Goal: Task Accomplishment & Management: Manage account settings

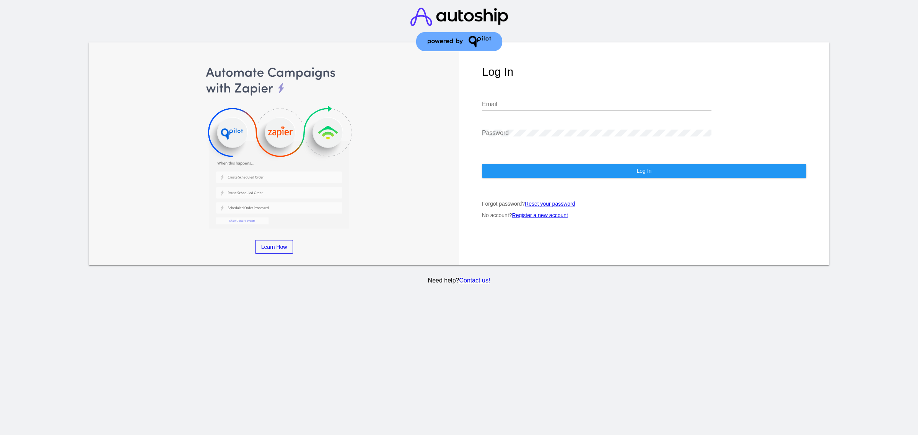
click at [582, 101] on input "Email" at bounding box center [597, 104] width 230 height 7
type input "[PERSON_NAME][EMAIL_ADDRESS][DOMAIN_NAME]"
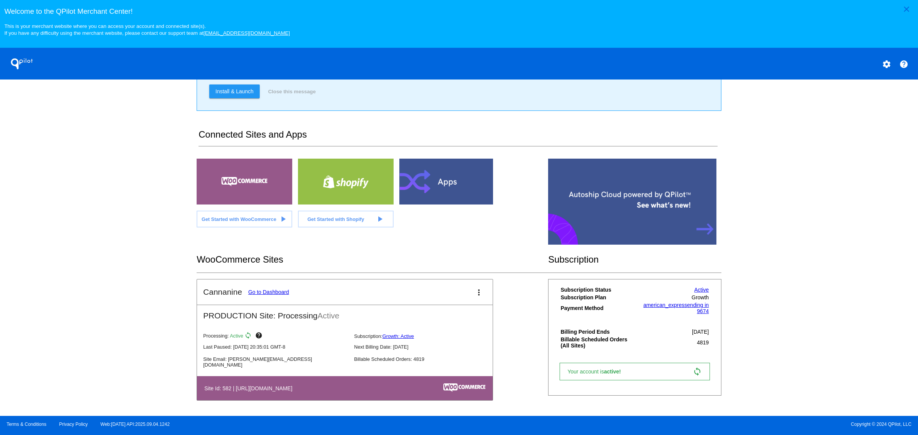
scroll to position [89, 0]
click at [269, 294] on link "Go to Dashboard" at bounding box center [268, 292] width 41 height 6
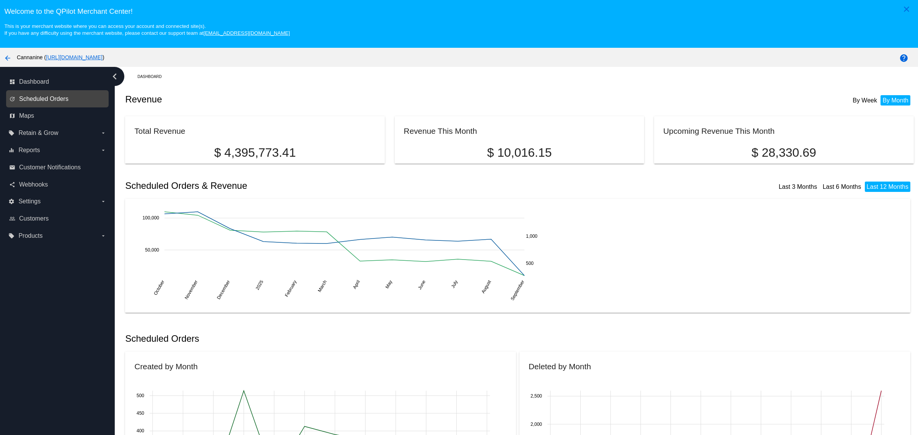
click at [36, 103] on span "Scheduled Orders" at bounding box center [43, 99] width 49 height 7
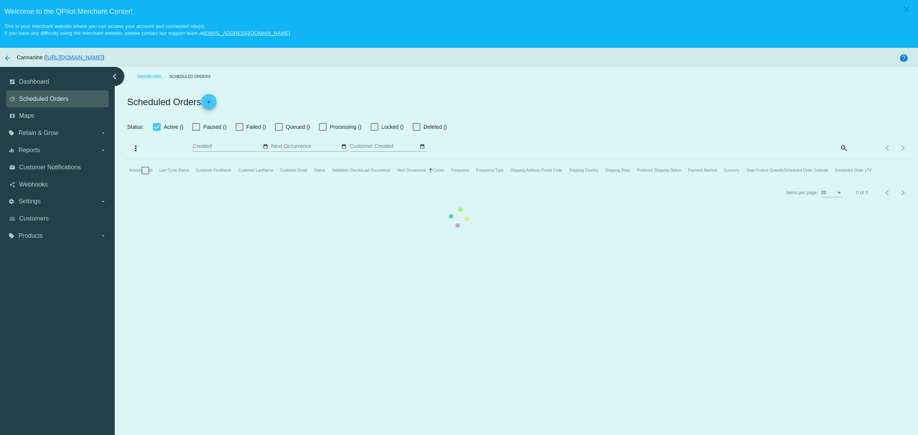
checkbox input "true"
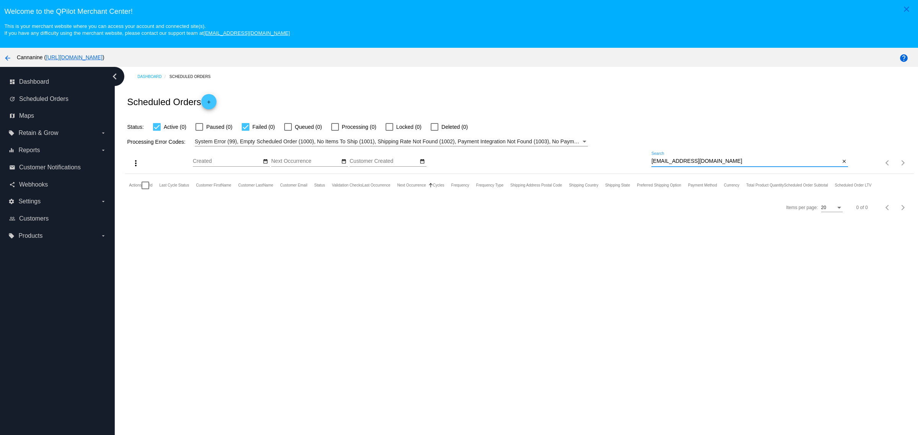
click at [722, 165] on input "[EMAIL_ADDRESS][DOMAIN_NAME]" at bounding box center [746, 161] width 189 height 6
click at [714, 158] on div "more_vert Sep Jan Feb Mar [DATE]" at bounding box center [519, 160] width 789 height 27
click at [714, 161] on div "[EMAIL_ADDRESS][DOMAIN_NAME] Search" at bounding box center [746, 159] width 189 height 15
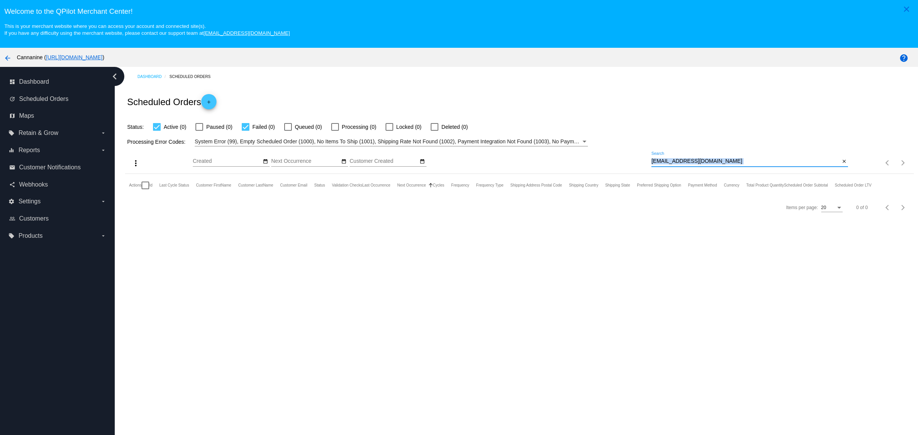
click at [714, 161] on div "[EMAIL_ADDRESS][DOMAIN_NAME] Search" at bounding box center [746, 159] width 189 height 15
click at [709, 163] on input "[EMAIL_ADDRESS][DOMAIN_NAME]" at bounding box center [746, 161] width 189 height 6
paste input "[EMAIL_ADDRESS][DOMAIN_NAME]"
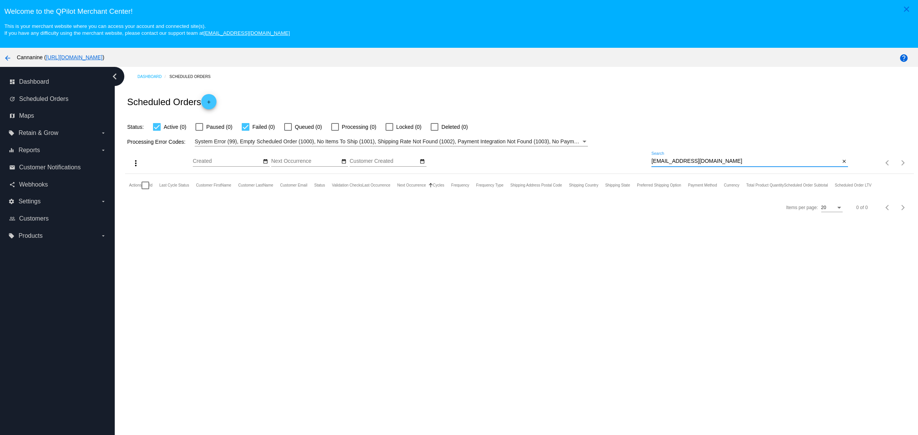
type input "[EMAIL_ADDRESS][DOMAIN_NAME]"
drag, startPoint x: 713, startPoint y: 141, endPoint x: 712, endPoint y: 137, distance: 3.8
click at [713, 139] on div "Processing Error Codes: System Error (99), Empty Scheduled Order (1000), No Ite…" at bounding box center [519, 139] width 789 height 15
click at [442, 127] on span "Deleted (1)" at bounding box center [455, 126] width 26 height 9
click at [435, 131] on input "Deleted (1)" at bounding box center [434, 131] width 0 height 0
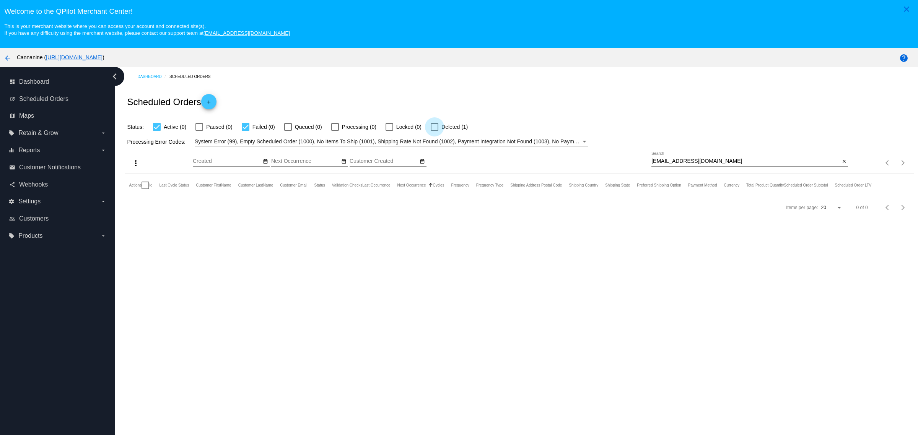
checkbox input "true"
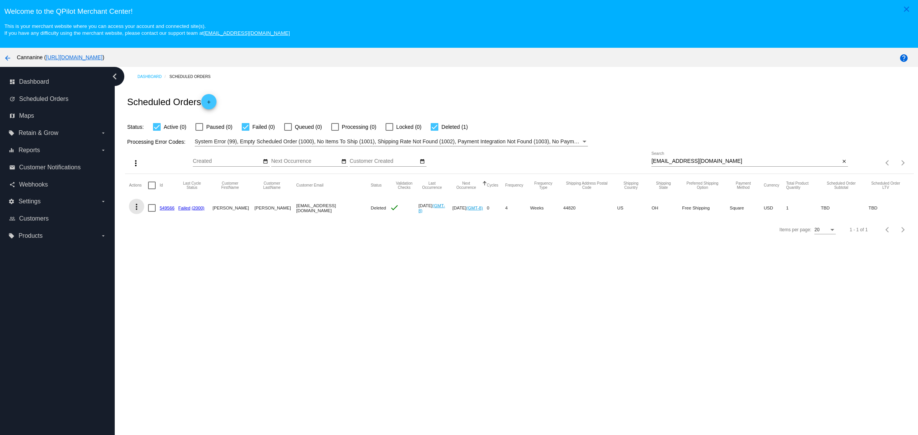
click at [133, 209] on mat-icon "more_vert" at bounding box center [136, 206] width 9 height 9
click at [180, 228] on span "View Event Logs" at bounding box center [172, 229] width 40 height 6
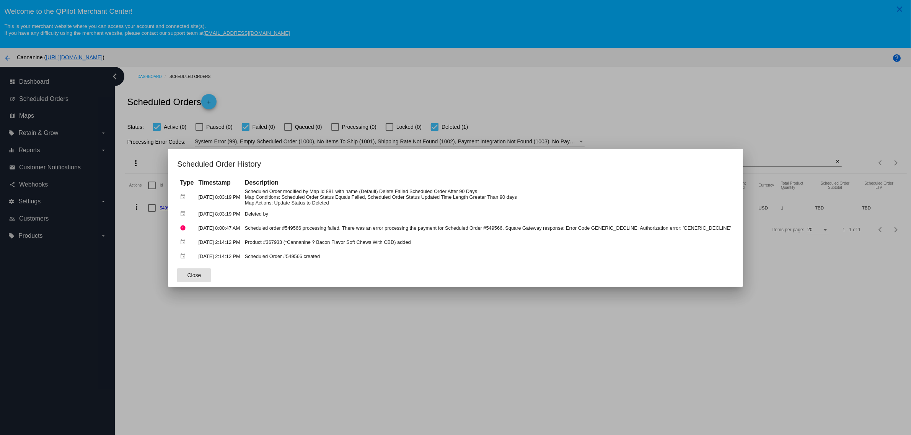
click at [328, 228] on td "Scheduled order #549566 processing failed. There was an error processing the pa…" at bounding box center [488, 228] width 490 height 13
click at [475, 194] on td "Scheduled Order modified by Map Id 881 with name (Default) Delete Failed Schedu…" at bounding box center [488, 197] width 490 height 19
click at [278, 60] on div at bounding box center [455, 217] width 911 height 435
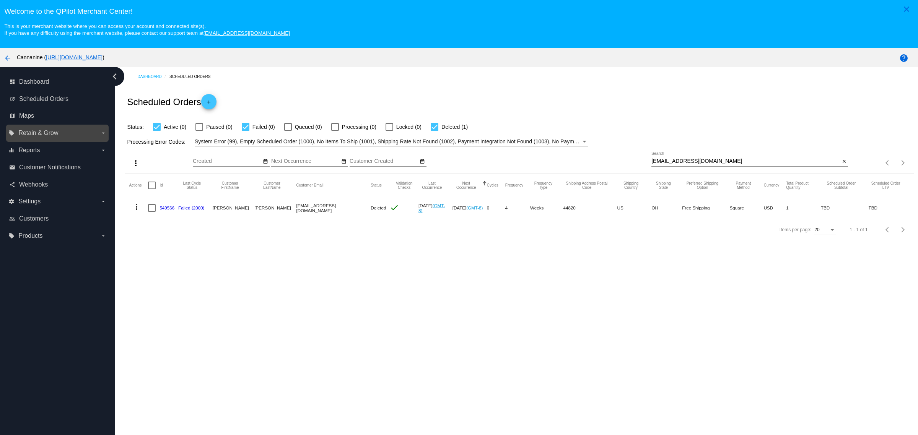
click at [81, 136] on label "local_offer Retain & Grow arrow_drop_down" at bounding box center [57, 133] width 98 height 12
click at [0, 0] on input "local_offer Retain & Grow arrow_drop_down" at bounding box center [0, 0] width 0 height 0
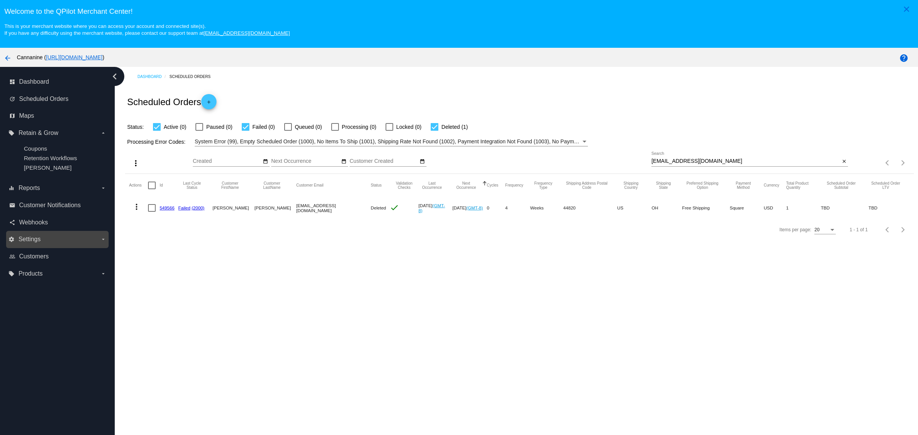
click at [46, 244] on label "settings Settings arrow_drop_down" at bounding box center [57, 239] width 98 height 12
click at [0, 0] on input "settings Settings arrow_drop_down" at bounding box center [0, 0] width 0 height 0
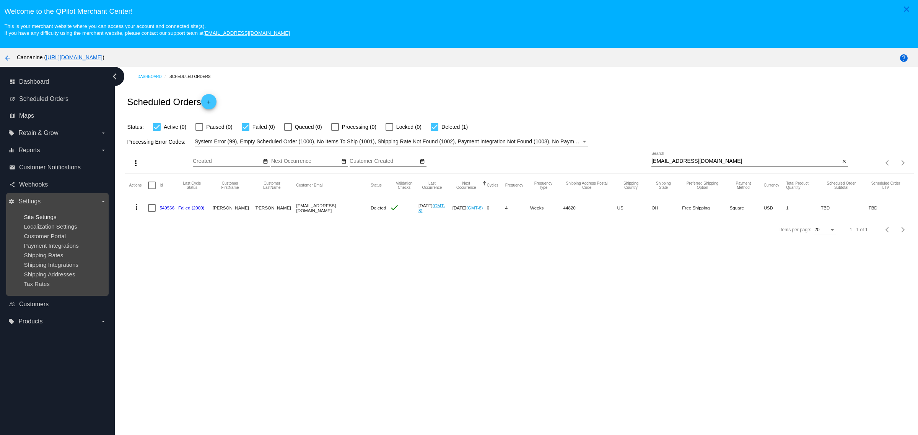
click at [39, 216] on span "Site Settings" at bounding box center [40, 217] width 33 height 7
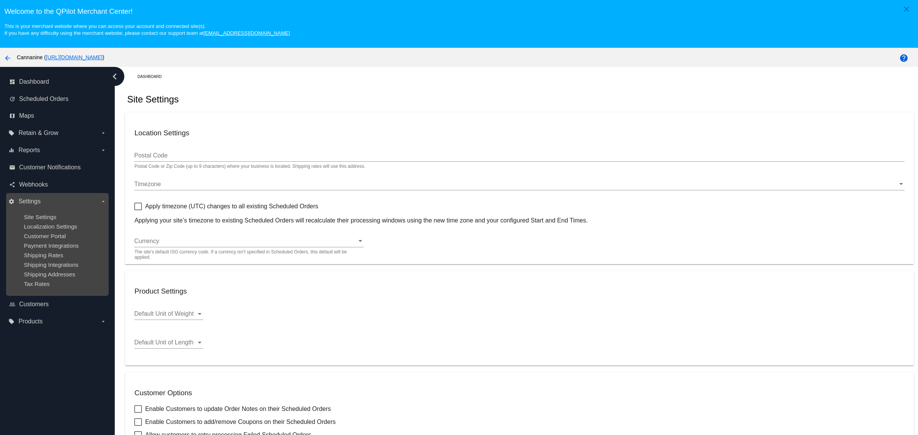
type input "92807"
checkbox input "true"
type input "07:00"
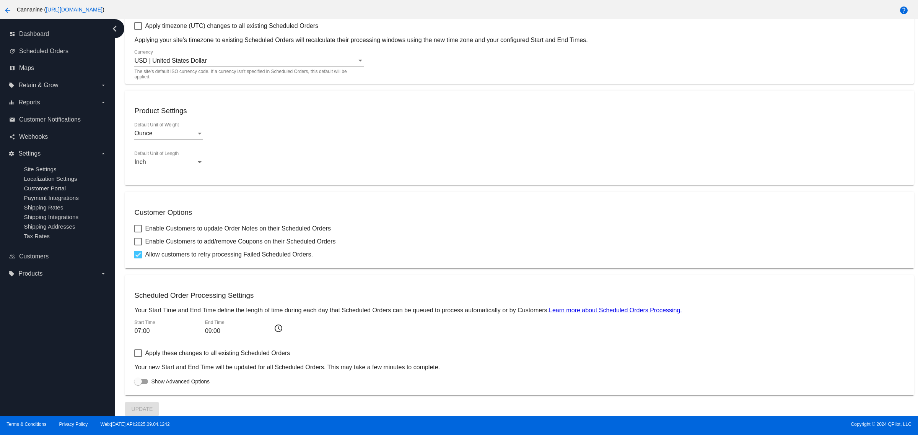
scroll to position [51, 0]
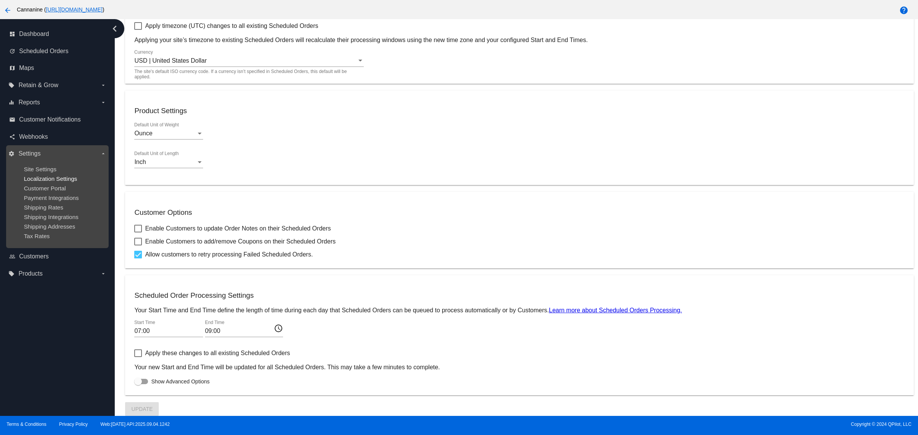
click at [64, 178] on span "Localization Settings" at bounding box center [50, 179] width 53 height 7
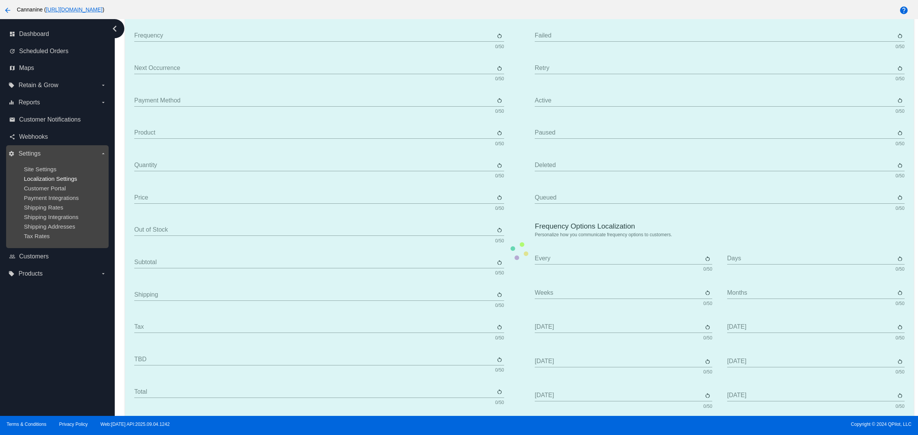
type input "Scheduled Order"
type input "Shipping address"
type input "Frequency"
type input "Next occurrence"
type input "Payment method"
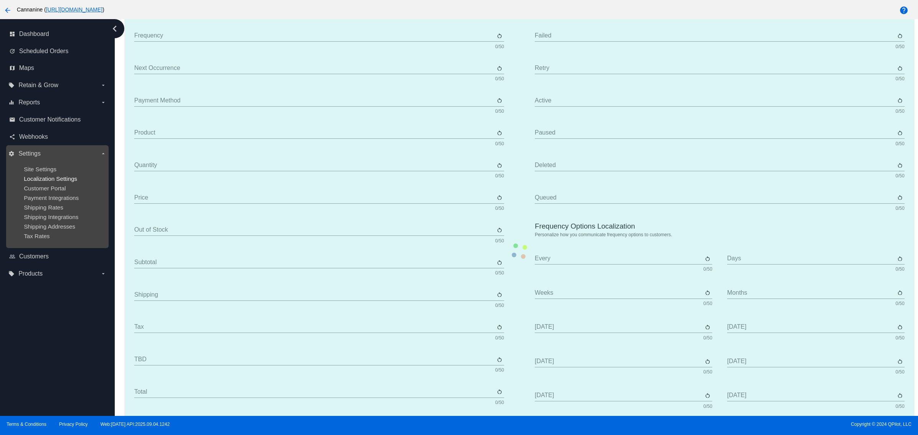
type input "Product"
type input "Quantity"
type input "Price"
type input "Out of stock"
type input "Subtotal"
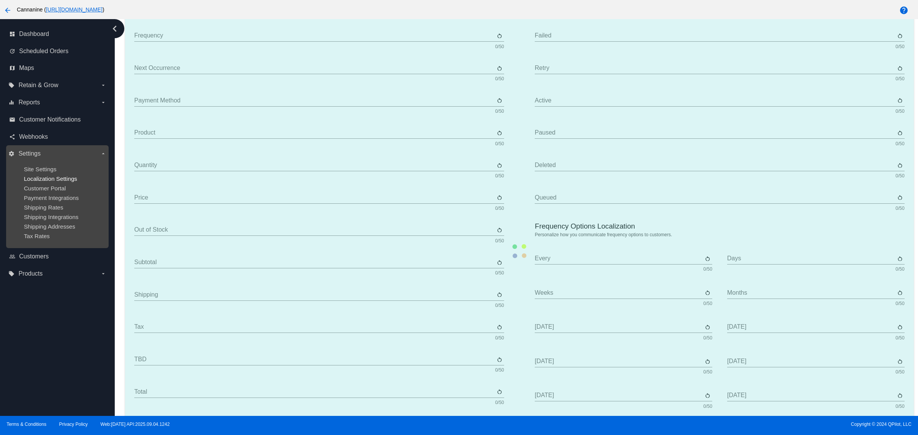
type input "Shipping"
type input "Tax"
type input "TBD"
type input "Total"
type input "No payment method"
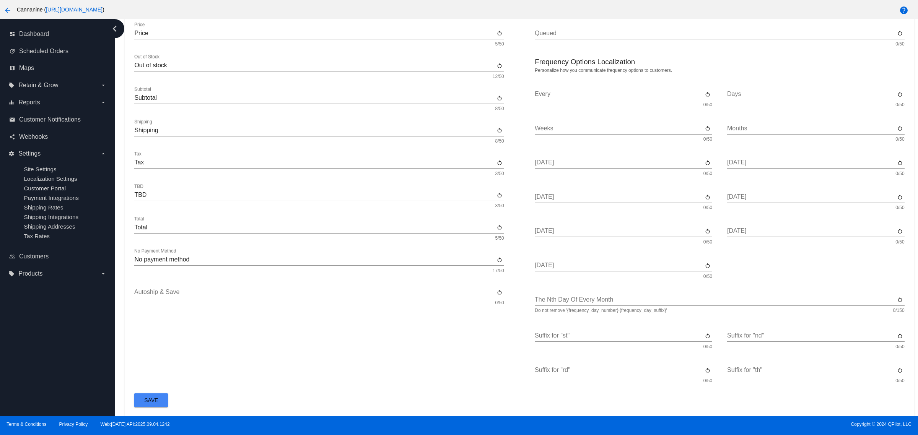
scroll to position [308, 0]
click at [6, 5] on button "arrow_back" at bounding box center [7, 9] width 15 height 15
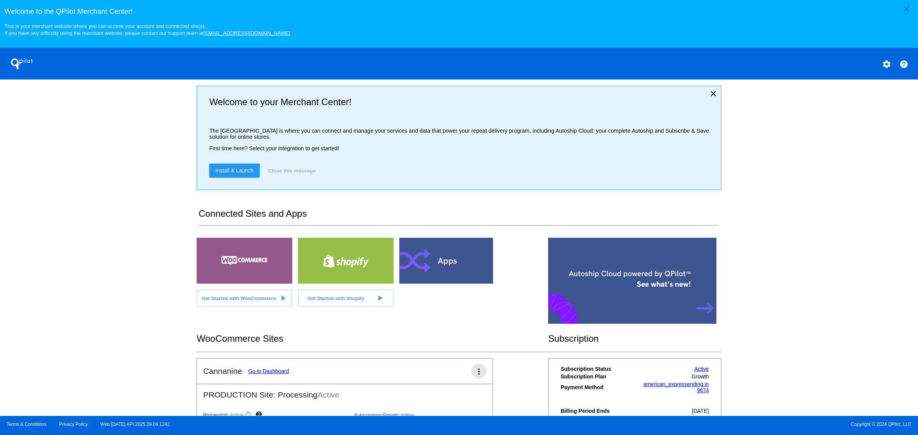
click at [474, 376] on mat-icon "more_vert" at bounding box center [478, 371] width 9 height 9
click at [461, 336] on link "edit edit" at bounding box center [446, 341] width 71 height 18
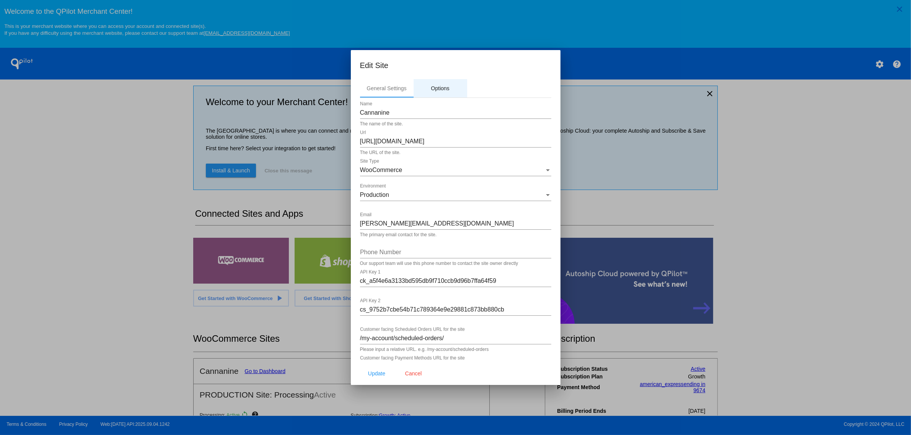
click at [435, 86] on div "Options" at bounding box center [440, 88] width 18 height 6
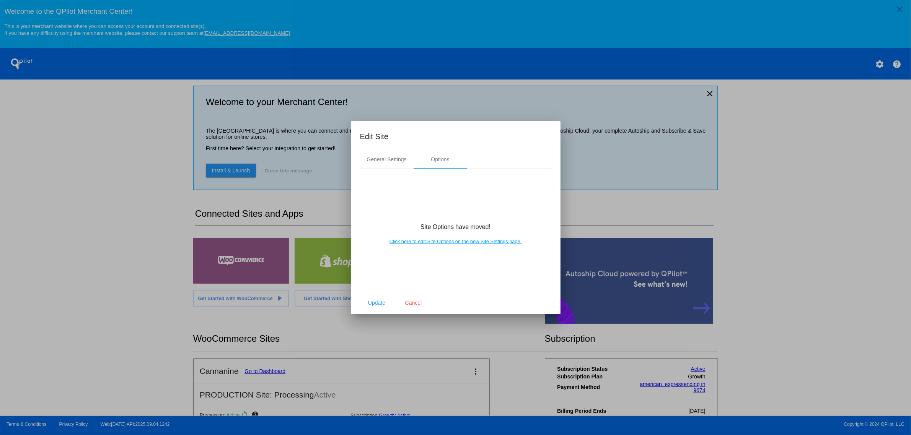
click at [497, 242] on link "Click here to edit Site Options on the new Site Settings page." at bounding box center [455, 242] width 132 height 6
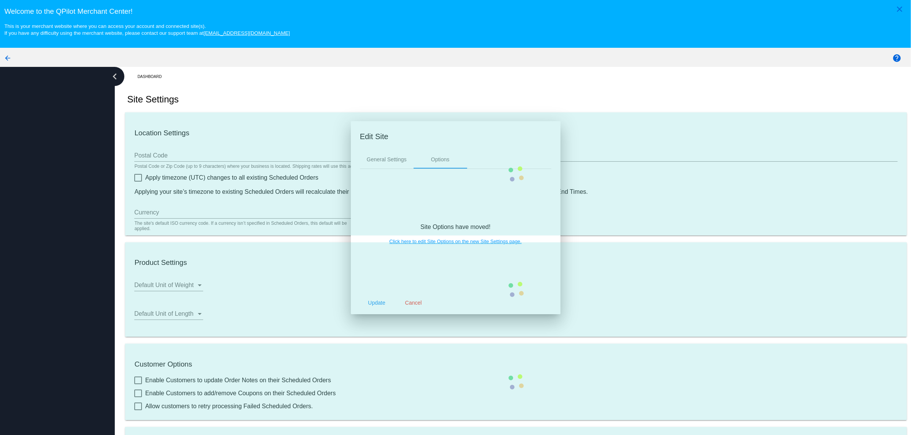
type input "92807"
checkbox input "true"
type input "07:00"
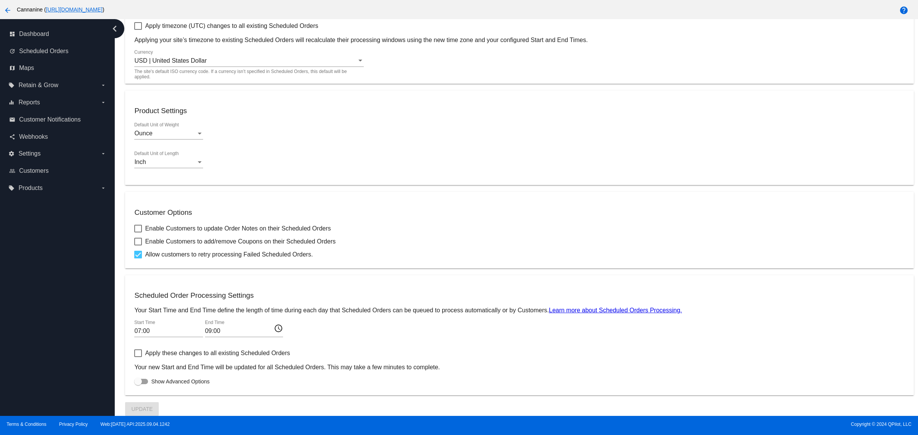
scroll to position [143, 0]
click at [139, 382] on div at bounding box center [138, 382] width 8 height 8
click at [138, 385] on input "Show Advanced Options" at bounding box center [138, 385] width 0 height 0
checkbox input "true"
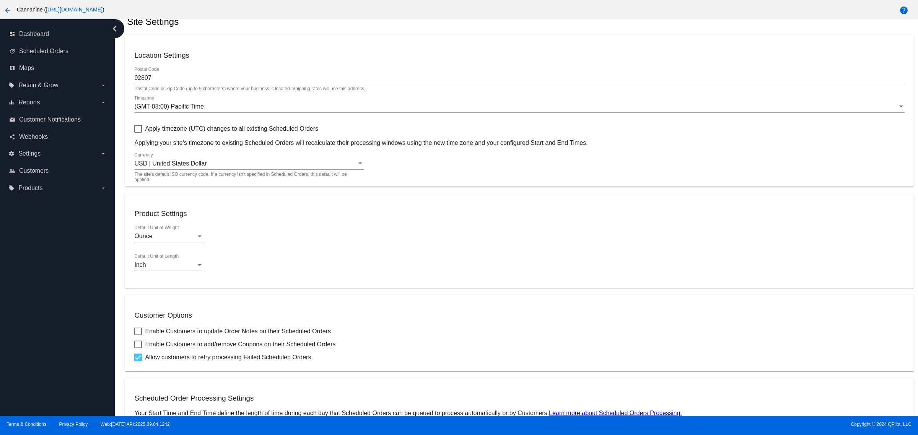
scroll to position [0, 0]
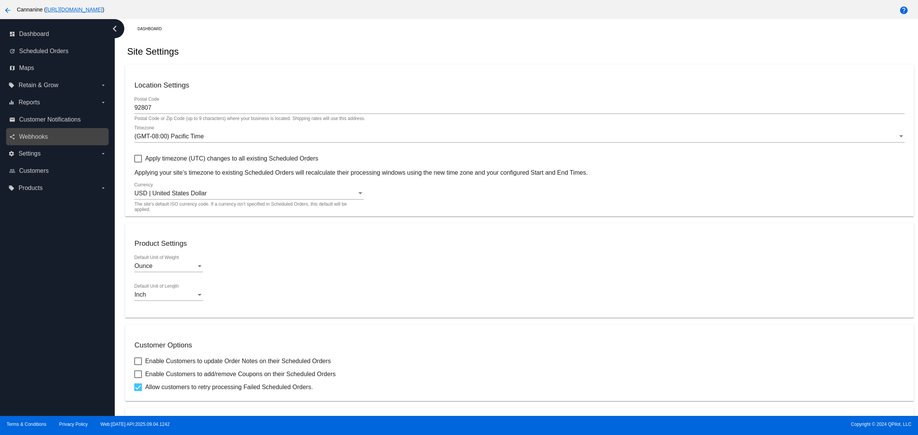
click at [52, 140] on link "share Webhooks" at bounding box center [57, 137] width 97 height 12
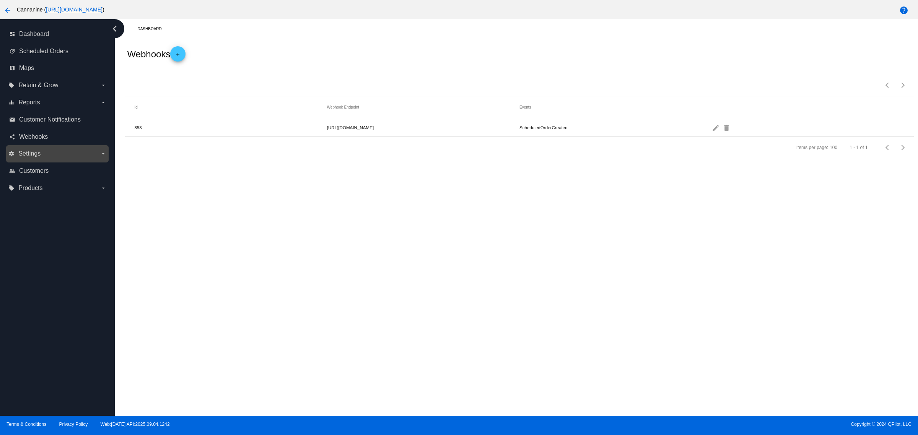
click at [50, 157] on label "settings Settings arrow_drop_down" at bounding box center [57, 154] width 98 height 12
click at [0, 0] on input "settings Settings arrow_drop_down" at bounding box center [0, 0] width 0 height 0
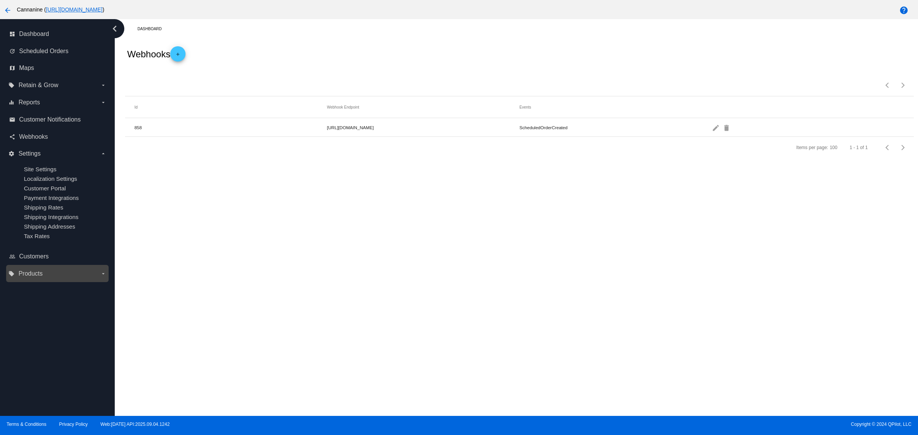
click at [30, 274] on span "Products" at bounding box center [30, 273] width 24 height 7
click at [0, 0] on input "local_offer Products arrow_drop_down" at bounding box center [0, 0] width 0 height 0
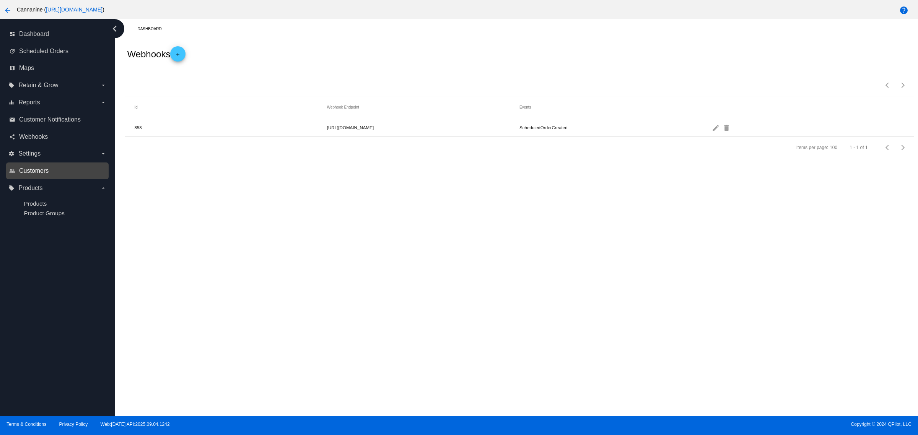
click at [41, 173] on span "Customers" at bounding box center [33, 171] width 29 height 7
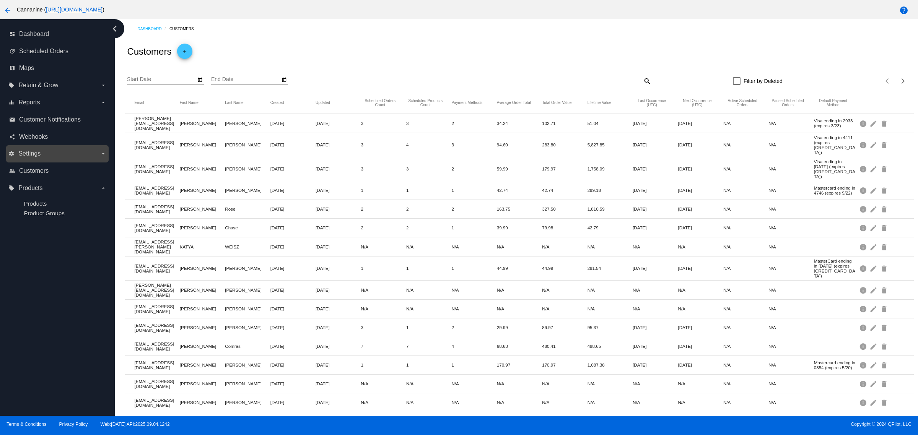
click at [53, 156] on label "settings Settings arrow_drop_down" at bounding box center [57, 154] width 98 height 12
click at [0, 0] on input "settings Settings arrow_drop_down" at bounding box center [0, 0] width 0 height 0
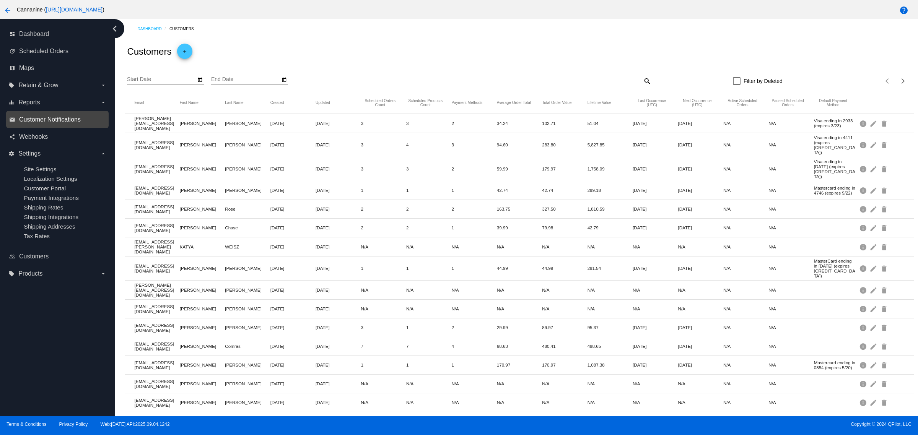
click at [35, 121] on span "Customer Notifications" at bounding box center [50, 119] width 62 height 7
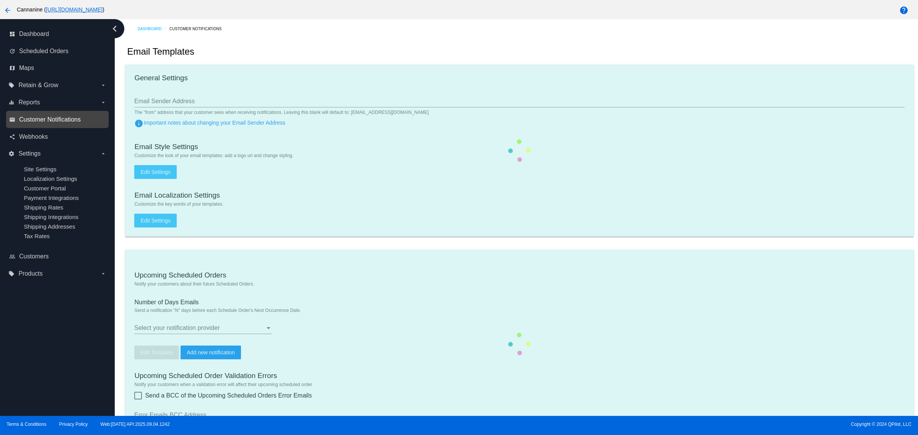
type input "[EMAIL_ADDRESS][DOMAIN_NAME]"
type input "1"
checkbox input "true"
type input "[EMAIL_ADDRESS][DOMAIN_NAME]"
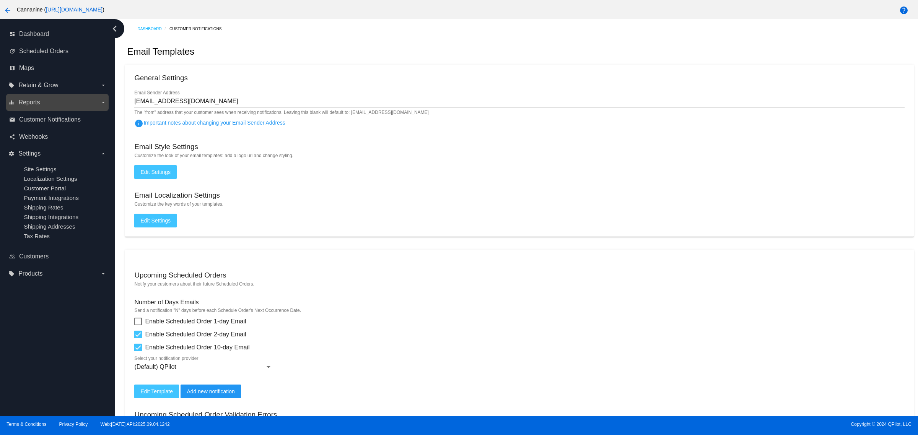
click at [35, 105] on span "Reports" at bounding box center [28, 102] width 21 height 7
click at [0, 0] on input "equalizer Reports arrow_drop_down" at bounding box center [0, 0] width 0 height 0
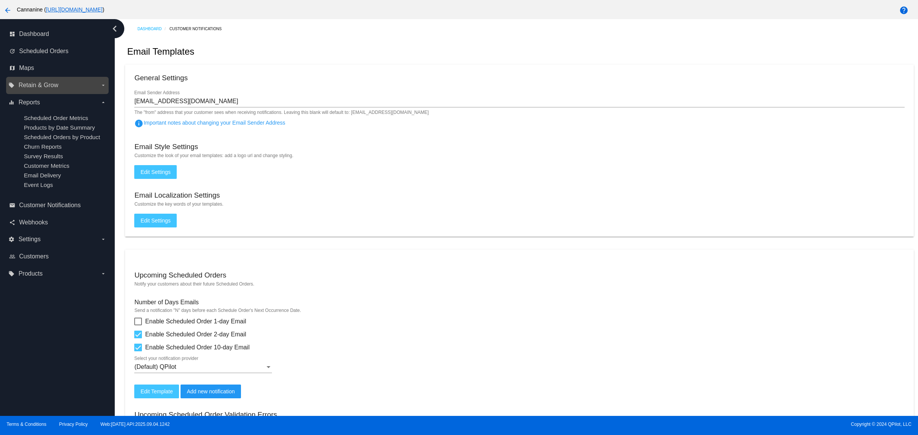
click at [62, 93] on div "local_offer Retain & Grow arrow_drop_down" at bounding box center [57, 85] width 103 height 17
click at [73, 87] on label "local_offer Retain & Grow arrow_drop_down" at bounding box center [57, 85] width 98 height 12
click at [0, 0] on input "local_offer Retain & Grow arrow_drop_down" at bounding box center [0, 0] width 0 height 0
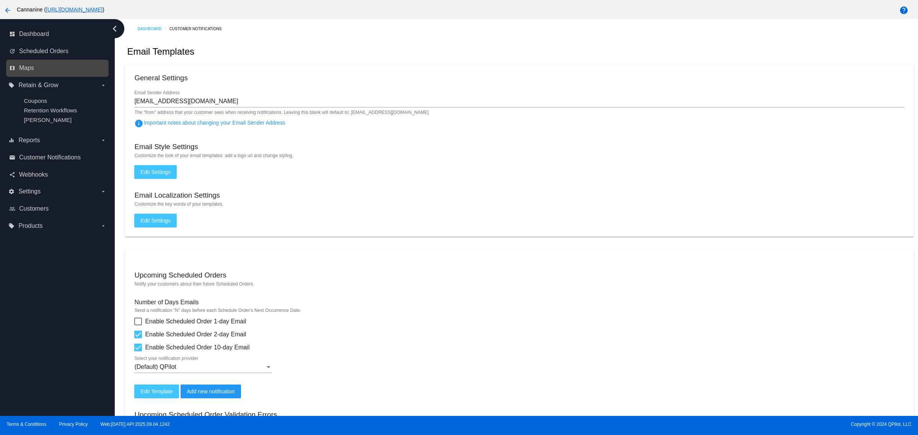
click at [30, 72] on link "map Maps" at bounding box center [57, 68] width 97 height 12
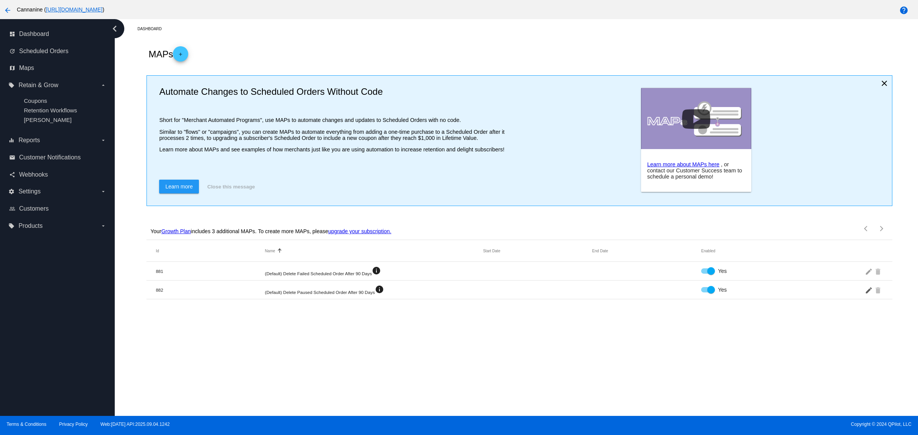
click at [865, 296] on mat-icon "edit" at bounding box center [869, 290] width 9 height 12
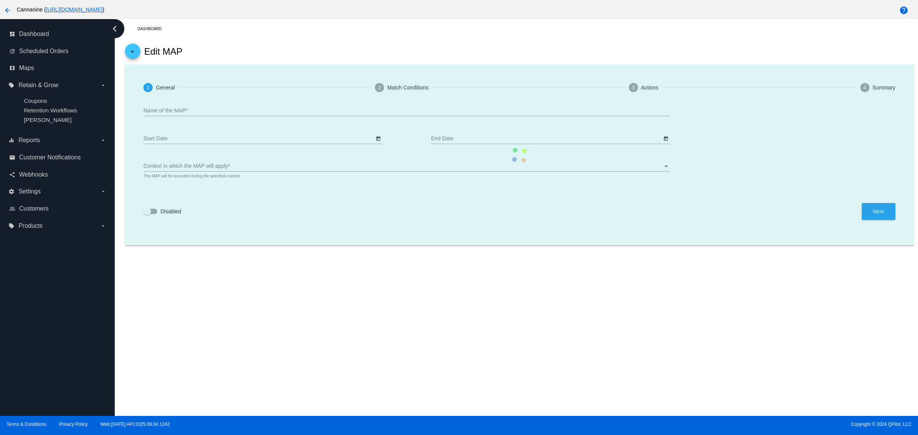
type input "(Default) Delete Paused Scheduled Order After 90 Days"
checkbox input "true"
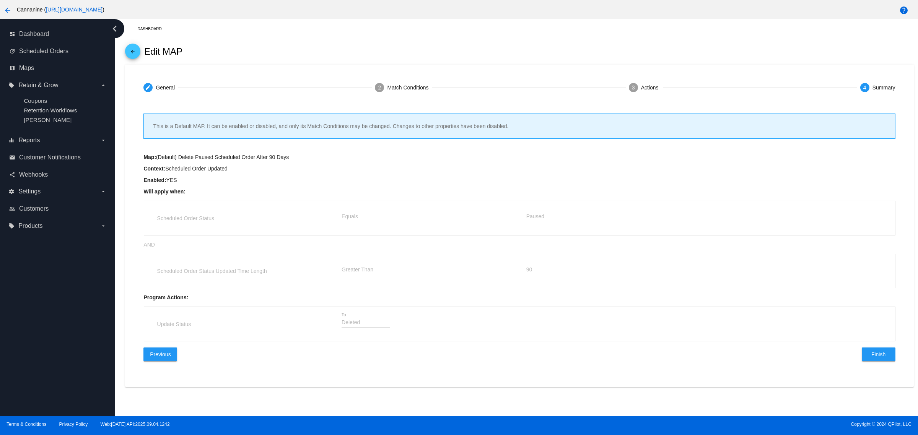
scroll to position [51, 0]
click at [134, 56] on mat-icon "arrow_back" at bounding box center [132, 53] width 9 height 9
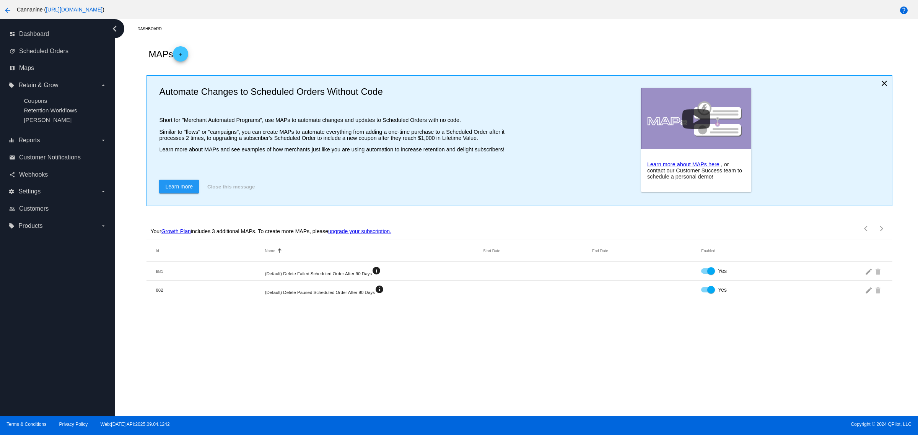
click at [348, 337] on div "Dashboard MAPs add Automate Changes to Scheduled Orders Without Code Short for …" at bounding box center [516, 217] width 803 height 397
click at [262, 316] on div "Dashboard MAPs add Automate Changes to Scheduled Orders Without Code Short for …" at bounding box center [516, 217] width 803 height 397
